Goal: Information Seeking & Learning: Understand process/instructions

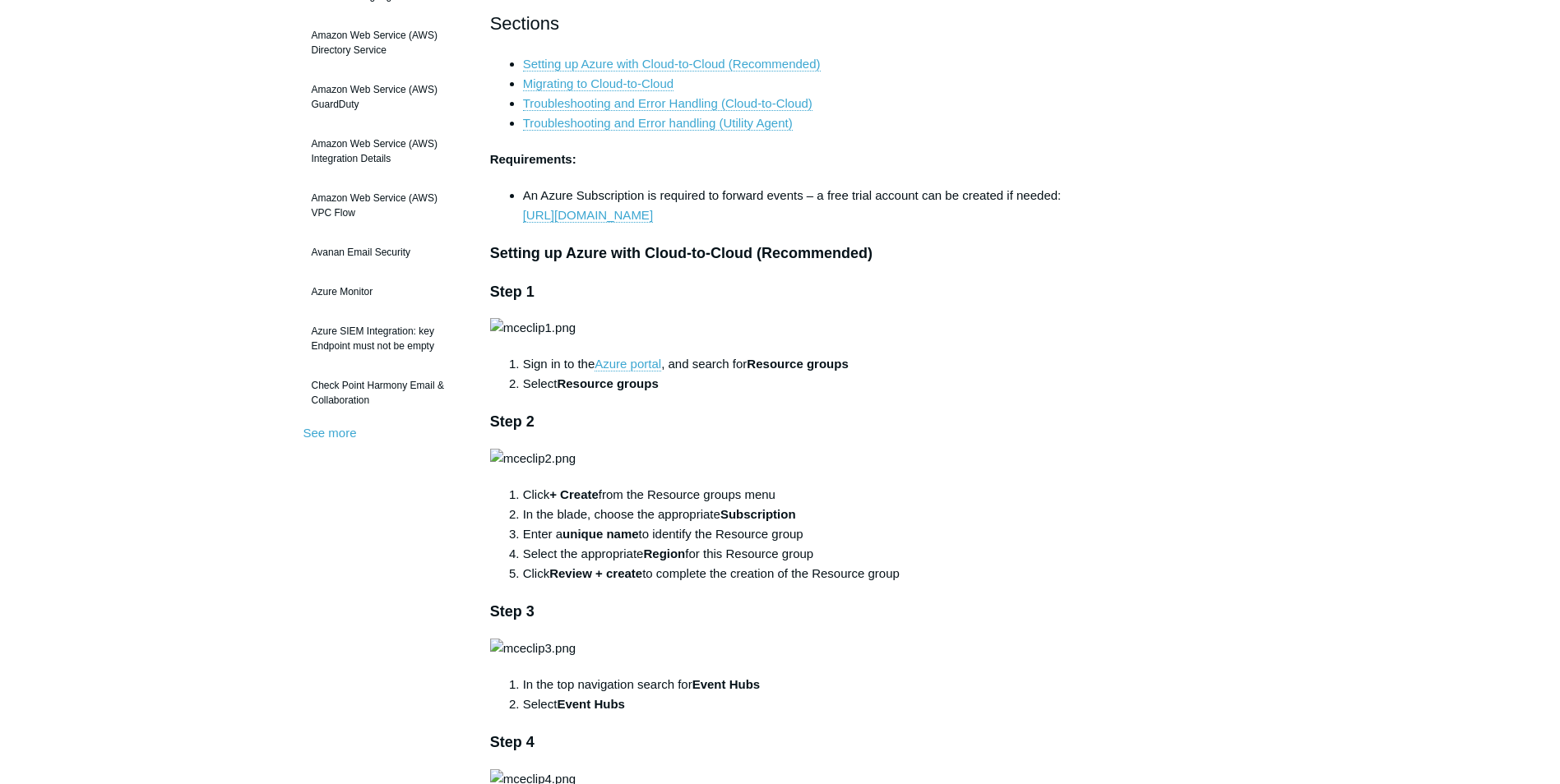
scroll to position [411, 0]
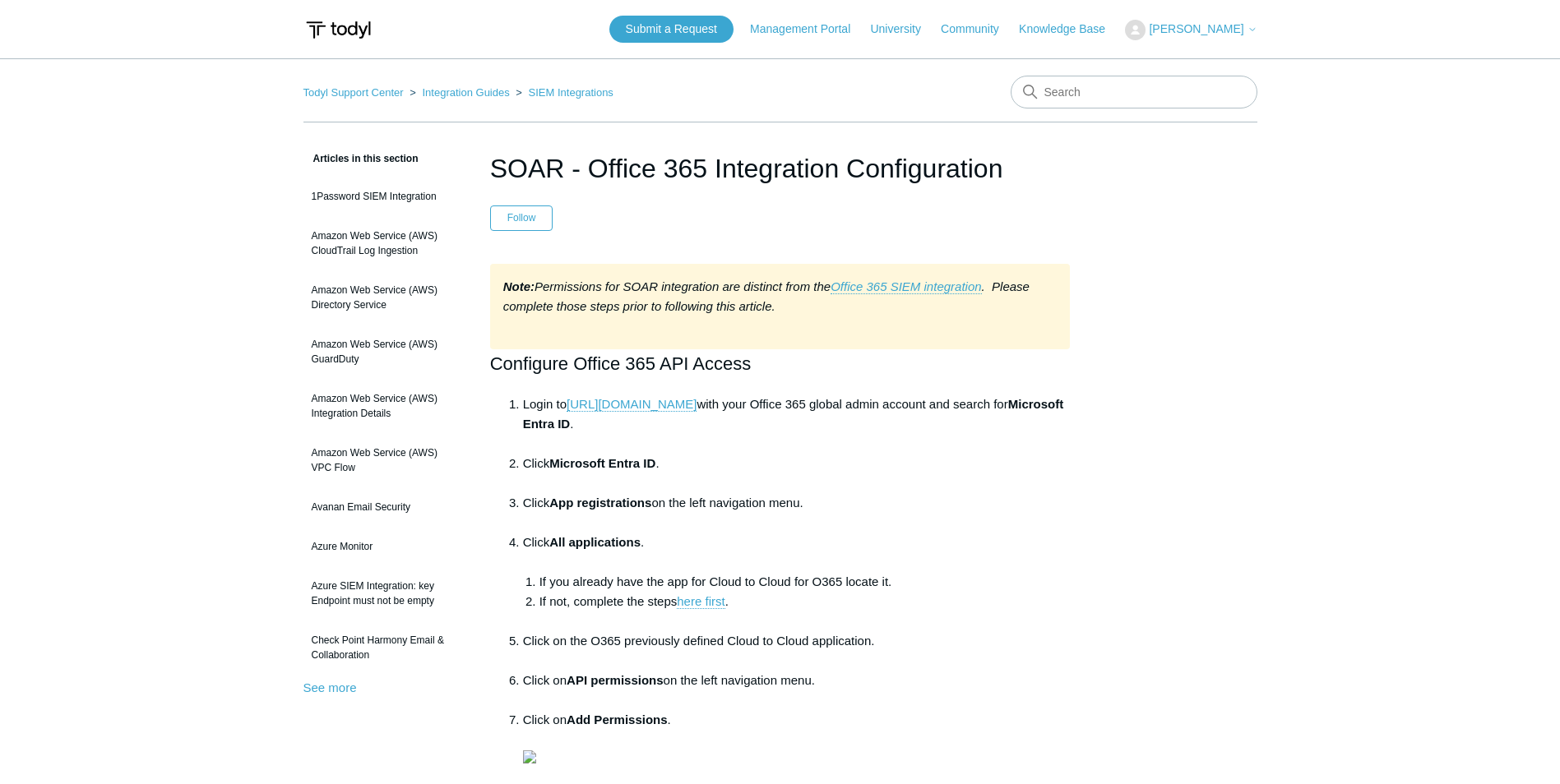
drag, startPoint x: 591, startPoint y: 170, endPoint x: 834, endPoint y: 166, distance: 243.0
click at [834, 166] on h1 "SOAR - Office 365 Integration Configuration" at bounding box center [780, 168] width 580 height 39
drag, startPoint x: 834, startPoint y: 166, endPoint x: 835, endPoint y: 182, distance: 16.0
click at [828, 193] on header "SOAR - Office 365 Integration Configuration Follow Not yet followed by anyone" at bounding box center [780, 190] width 580 height 82
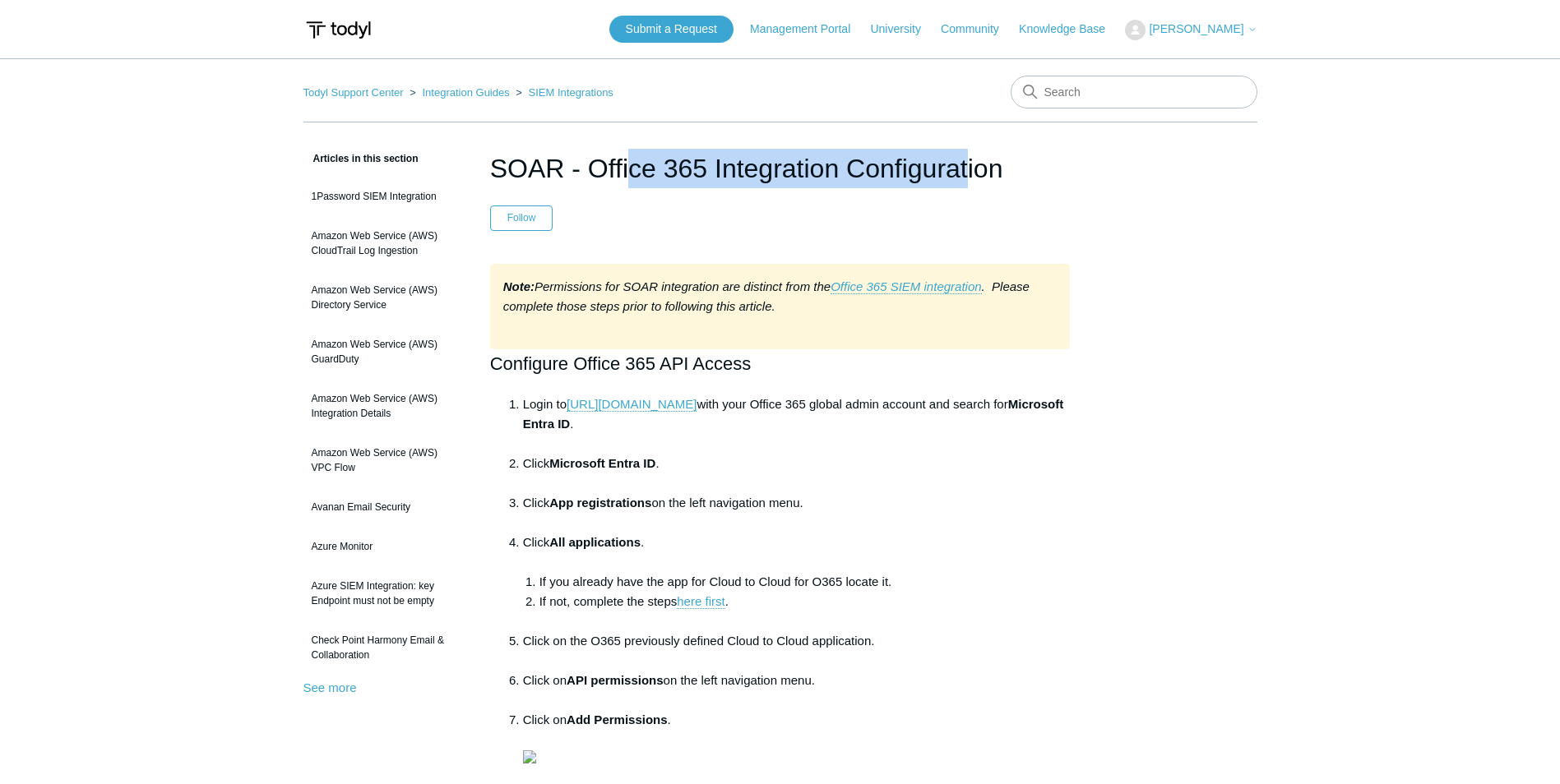
drag, startPoint x: 841, startPoint y: 168, endPoint x: 484, endPoint y: 159, distance: 357.1
drag, startPoint x: 484, startPoint y: 159, endPoint x: 534, endPoint y: 160, distance: 50.0
copy h1 "SOAR - Office 365 Integration"
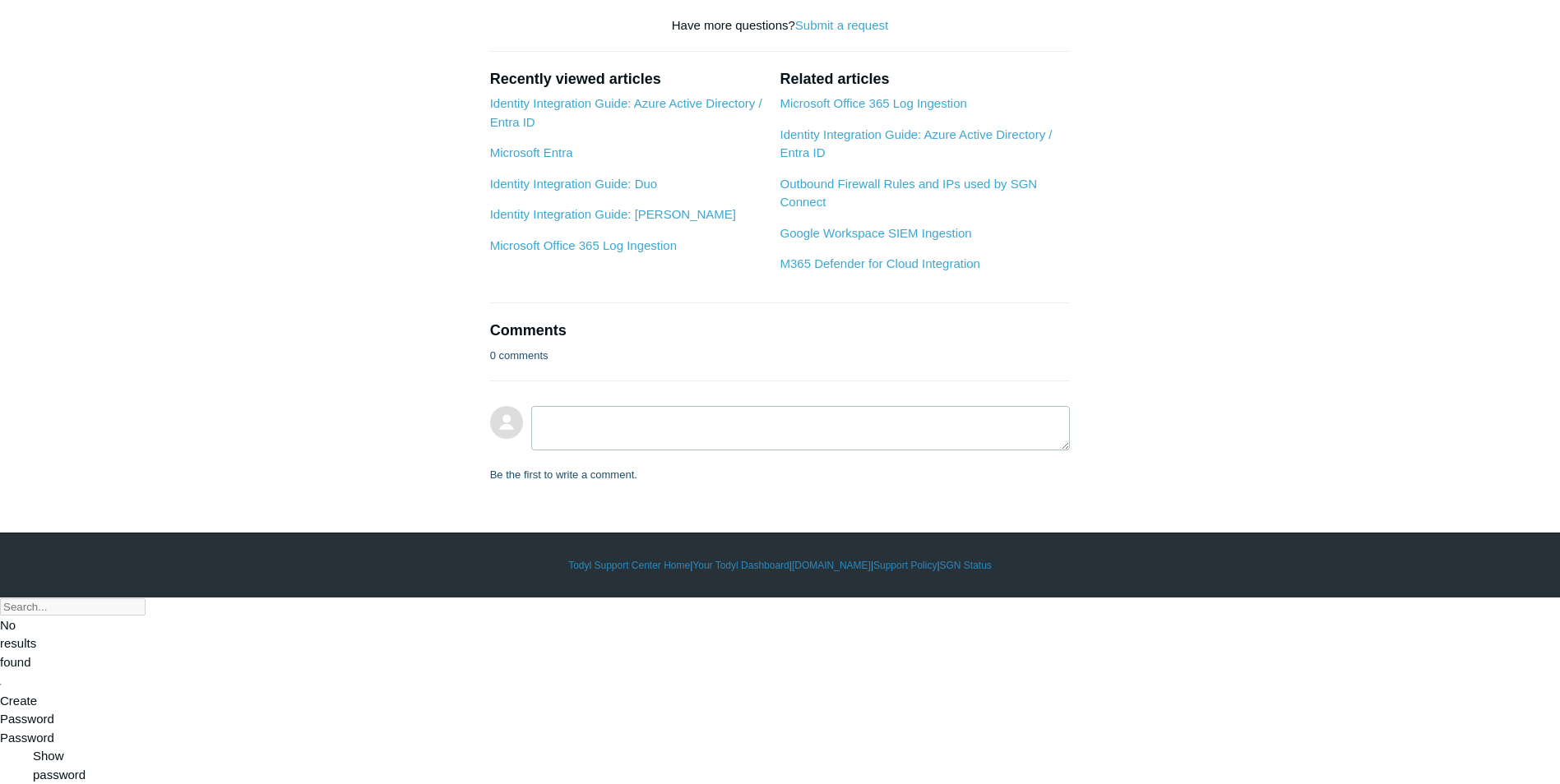
scroll to position [2467, 0]
drag, startPoint x: 634, startPoint y: 194, endPoint x: 523, endPoint y: 188, distance: 111.2
drag, startPoint x: 523, startPoint y: 188, endPoint x: 570, endPoint y: 191, distance: 47.1
copy li "For Revoke Session"
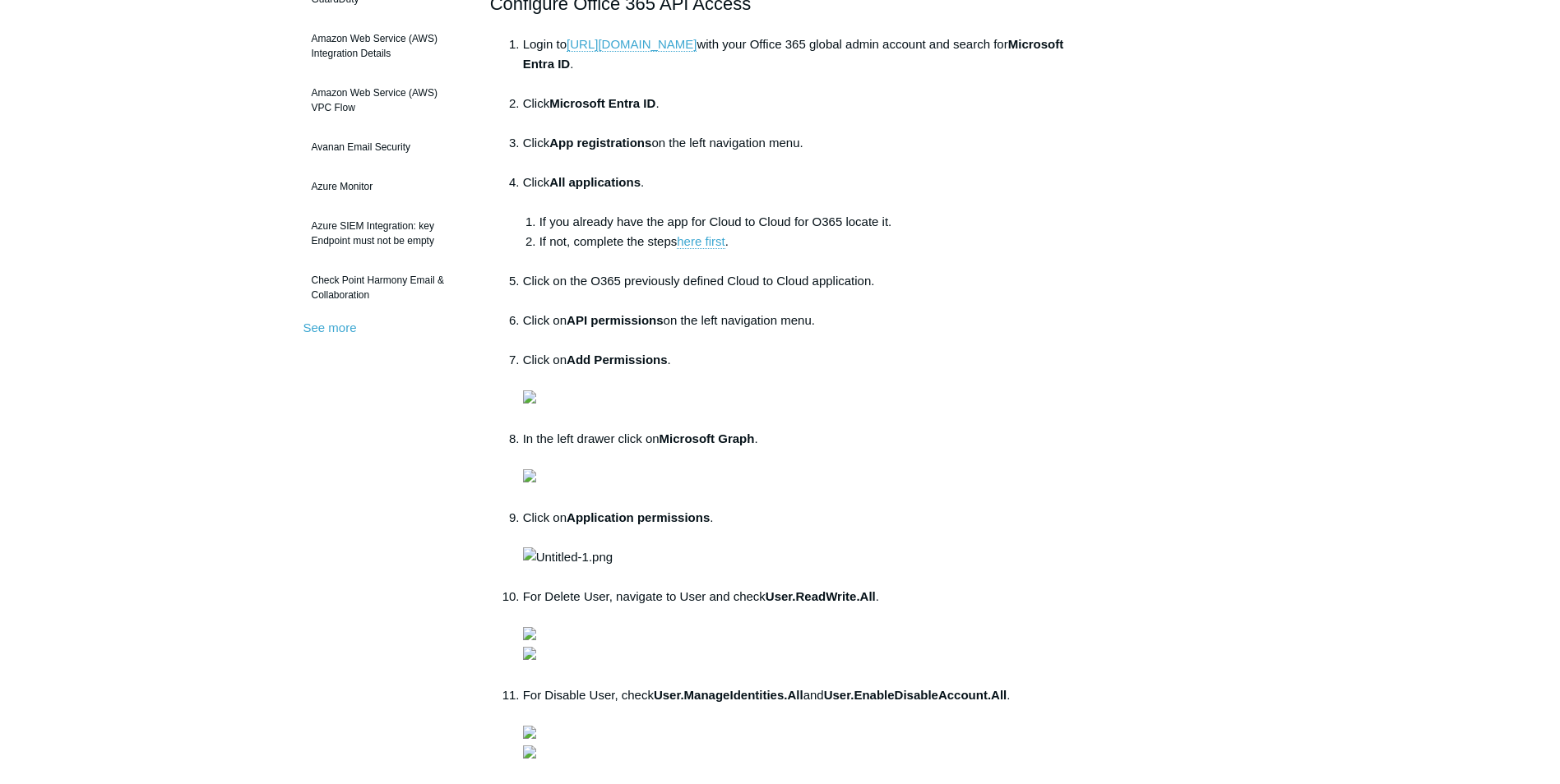
scroll to position [0, 0]
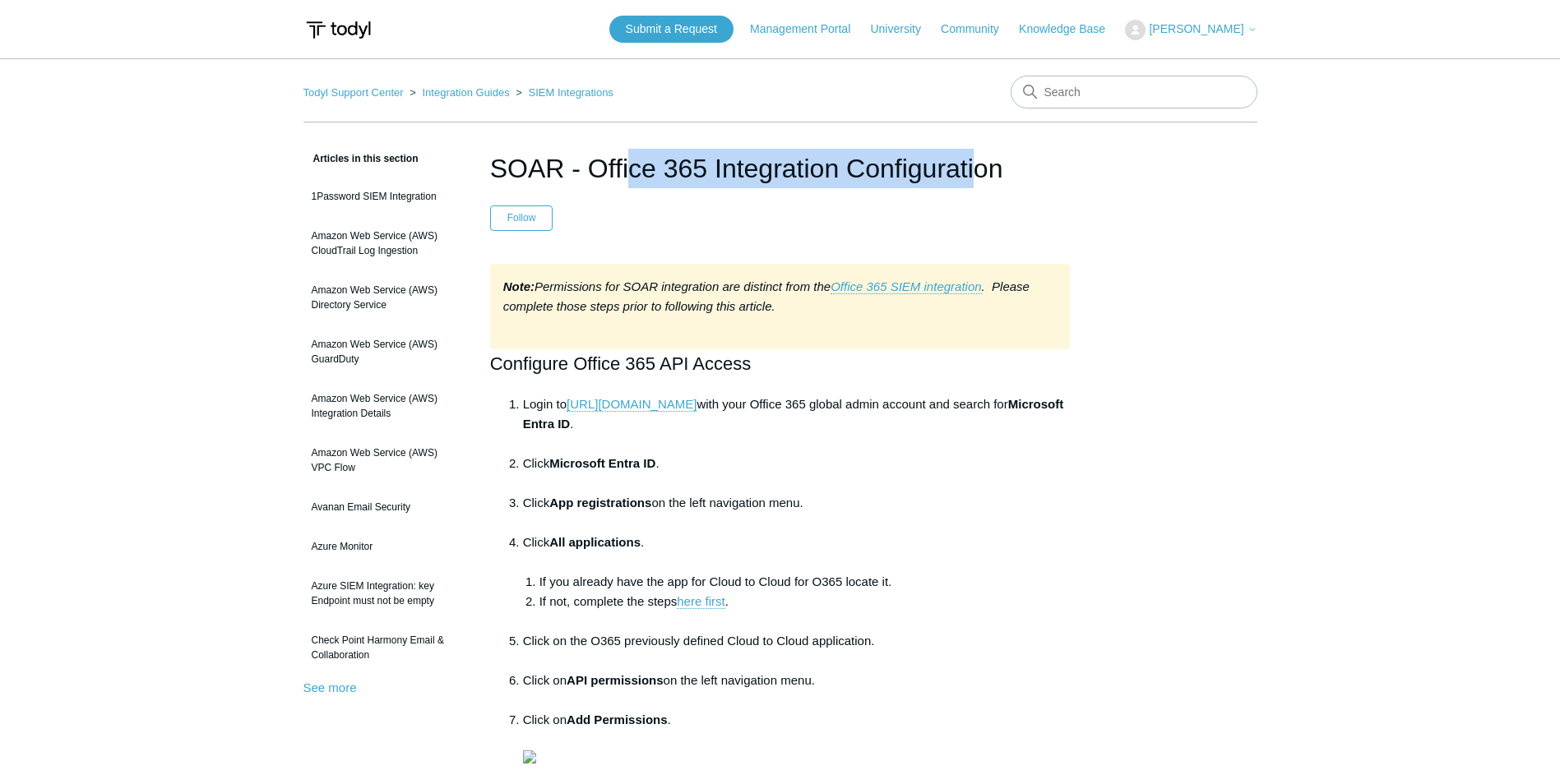
drag, startPoint x: 483, startPoint y: 167, endPoint x: 852, endPoint y: 177, distance: 369.1
copy h1 "SOAR - Office 365 Integration"
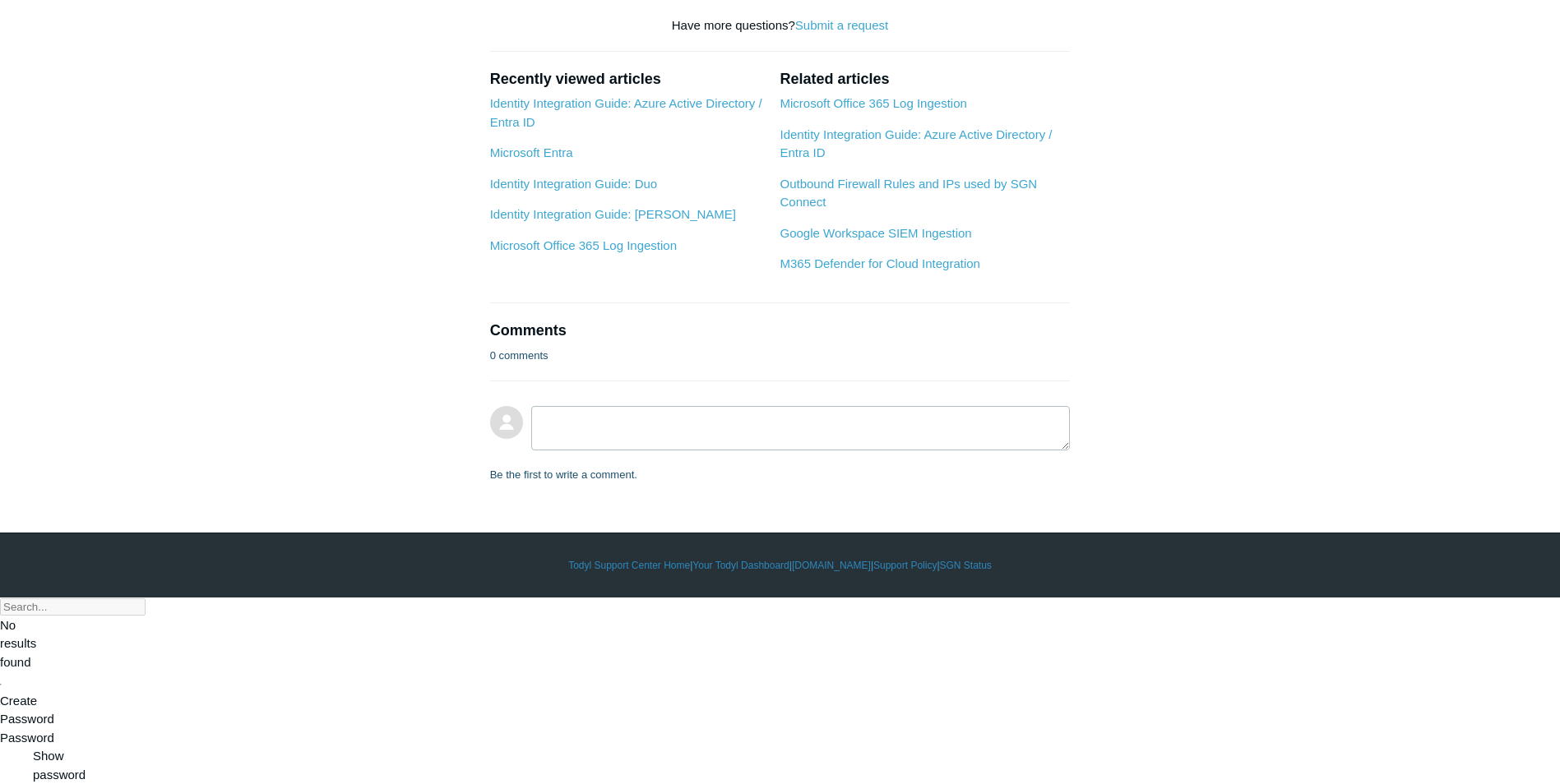
scroll to position [2138, 0]
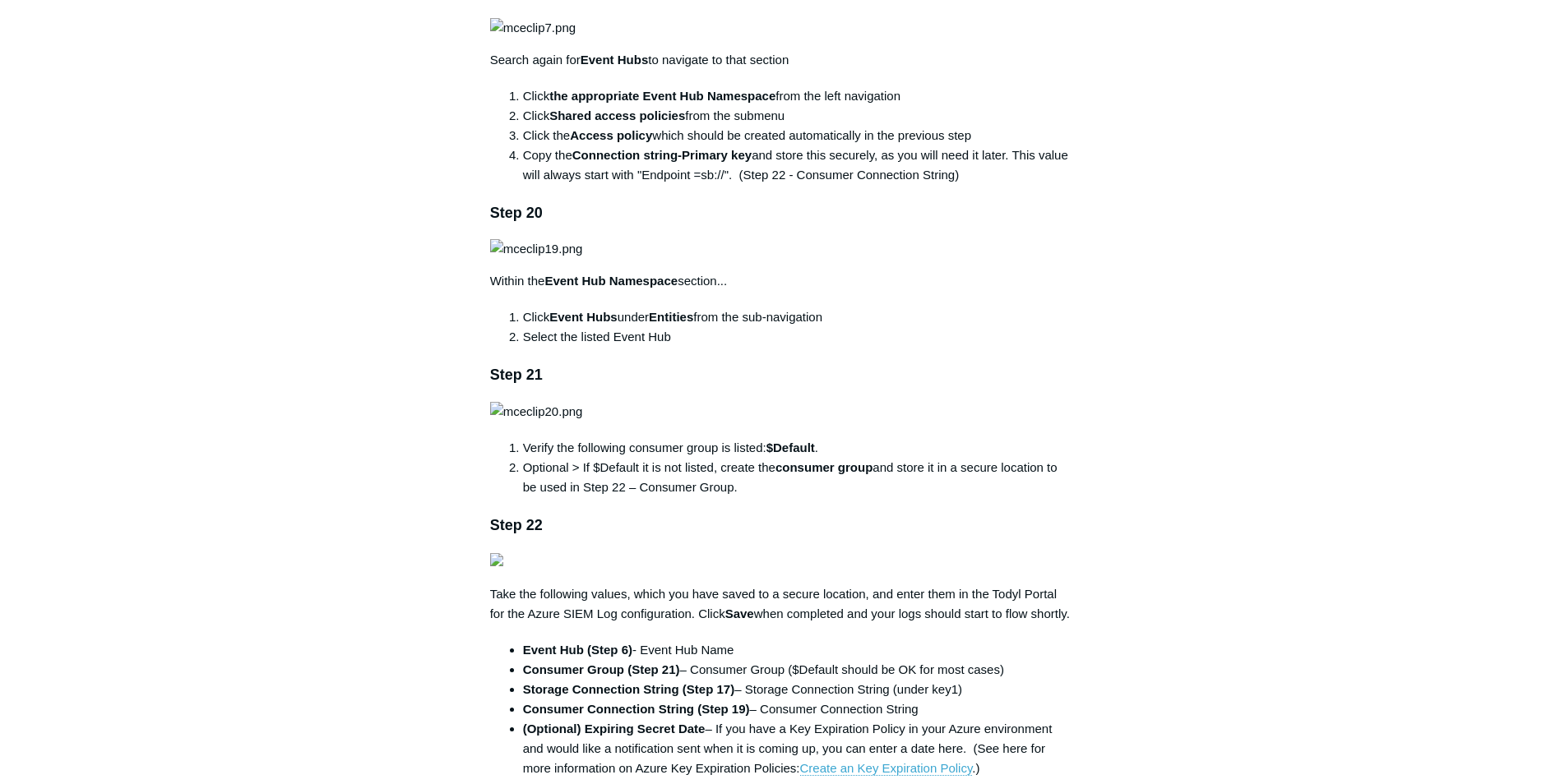
scroll to position [4193, 0]
